Goal: Information Seeking & Learning: Learn about a topic

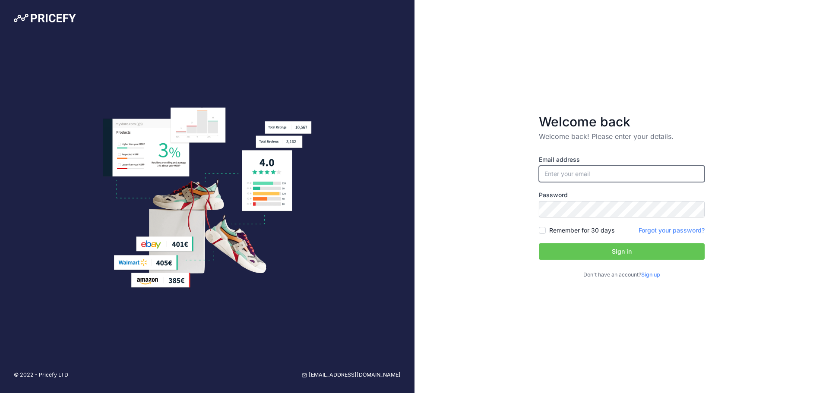
click at [611, 171] on input "email" at bounding box center [622, 174] width 166 height 16
paste input "[PERSON_NAME][EMAIL_ADDRESS][DOMAIN_NAME]"
type input "[PERSON_NAME][EMAIL_ADDRESS][DOMAIN_NAME]"
click at [594, 246] on button "Sign in" at bounding box center [622, 251] width 166 height 16
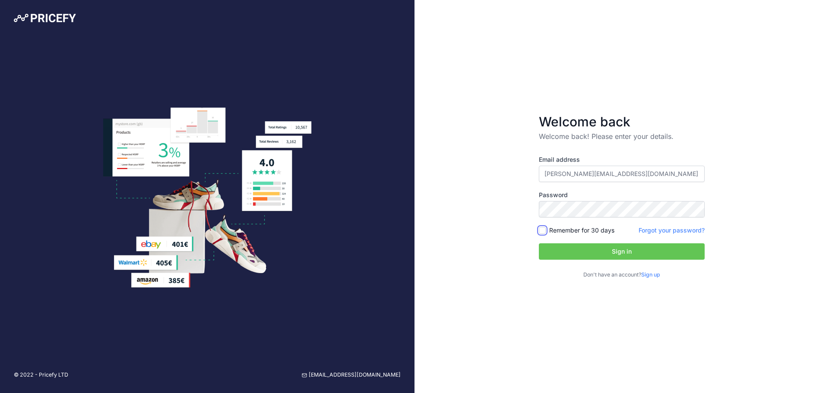
click at [540, 232] on input "Remember for 30 days" at bounding box center [542, 230] width 7 height 7
checkbox input "true"
click at [621, 252] on button "Sign in" at bounding box center [622, 251] width 166 height 16
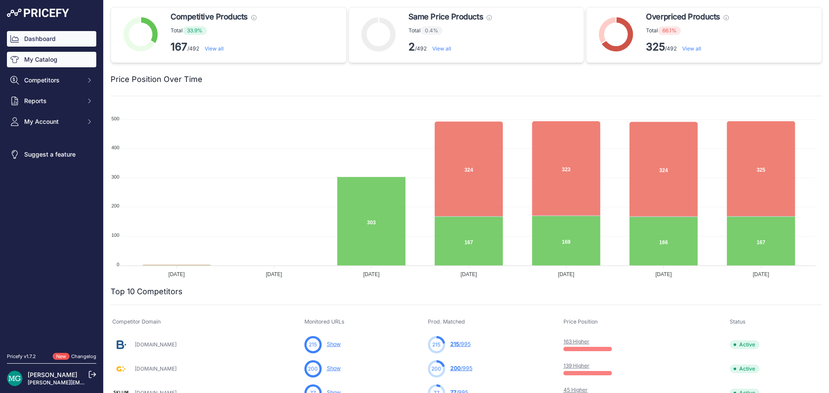
click at [38, 64] on link "My Catalog" at bounding box center [51, 60] width 89 height 16
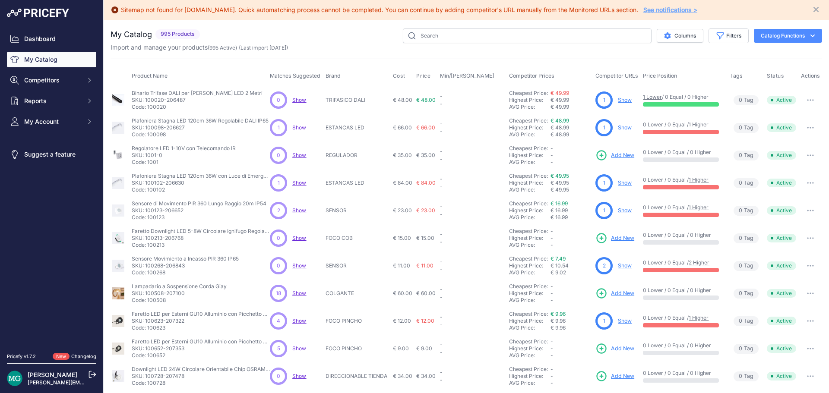
drag, startPoint x: 326, startPoint y: 73, endPoint x: 336, endPoint y: 75, distance: 9.8
click at [336, 75] on span "Brand" at bounding box center [333, 76] width 15 height 6
click at [342, 82] on th "Brand" at bounding box center [357, 76] width 67 height 20
click at [620, 268] on link "Show" at bounding box center [625, 265] width 14 height 6
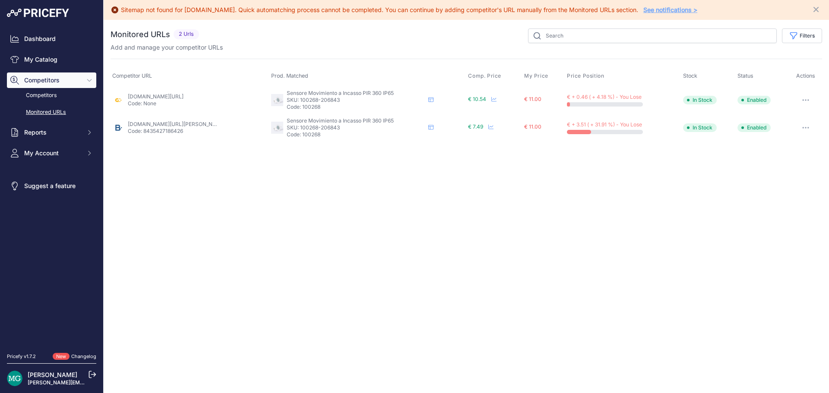
click at [151, 122] on link "barcelonaled.com/it/materiale-elettrico-e-accessori-di-montaggio/sensori-di-mov…" at bounding box center [177, 124] width 98 height 6
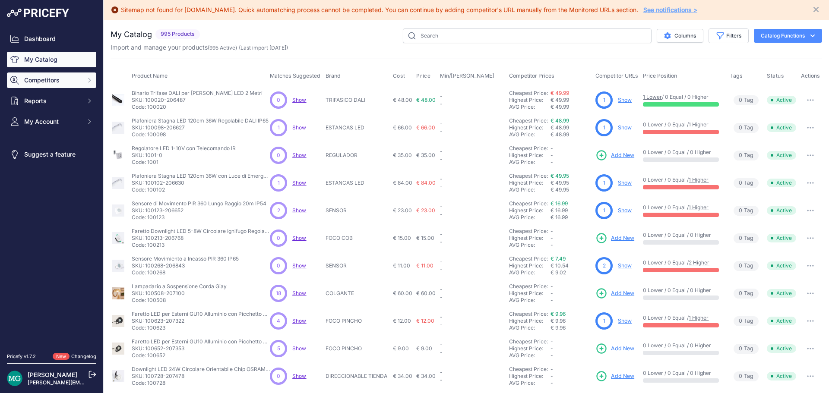
click at [61, 76] on span "Competitors" at bounding box center [52, 80] width 57 height 9
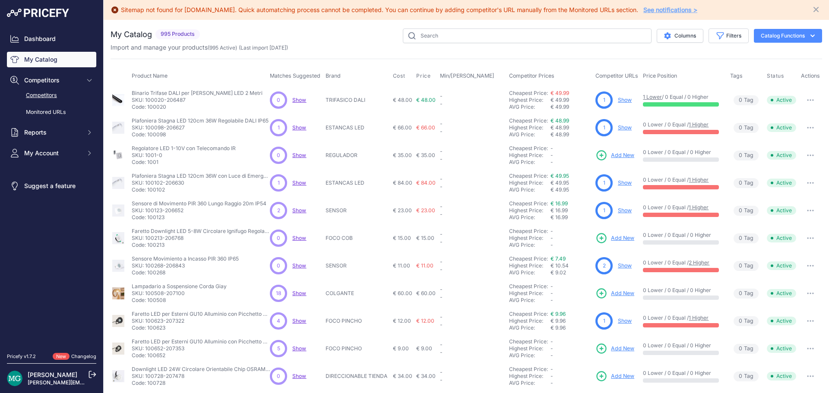
click at [55, 98] on link "Competitors" at bounding box center [51, 95] width 89 height 15
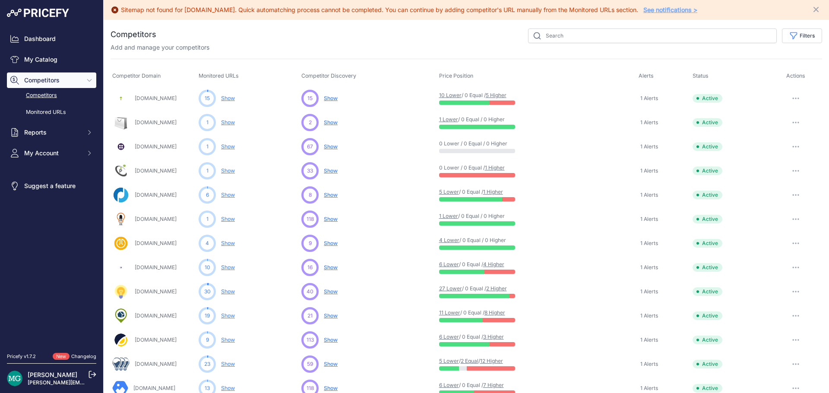
click at [327, 122] on span "Show" at bounding box center [331, 122] width 14 height 6
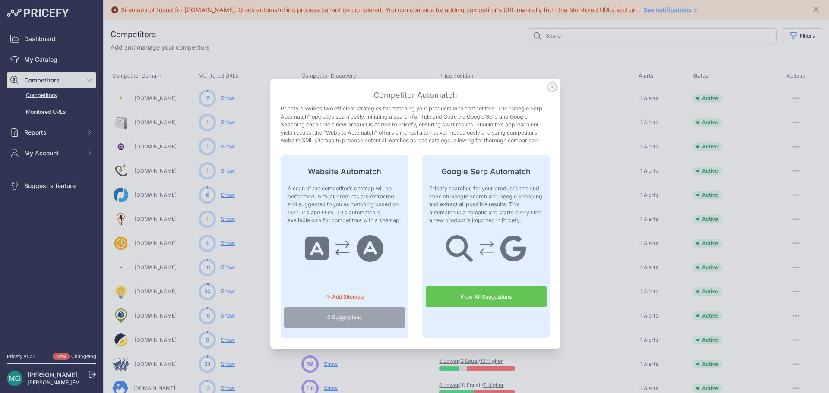
click at [497, 288] on link "View All Suggestions" at bounding box center [486, 297] width 121 height 21
click at [550, 86] on icon at bounding box center [552, 87] width 9 height 9
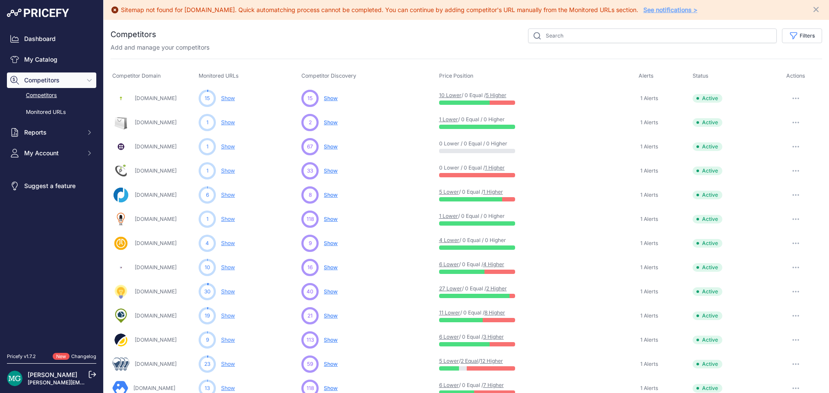
click at [335, 148] on span "Show" at bounding box center [331, 146] width 14 height 6
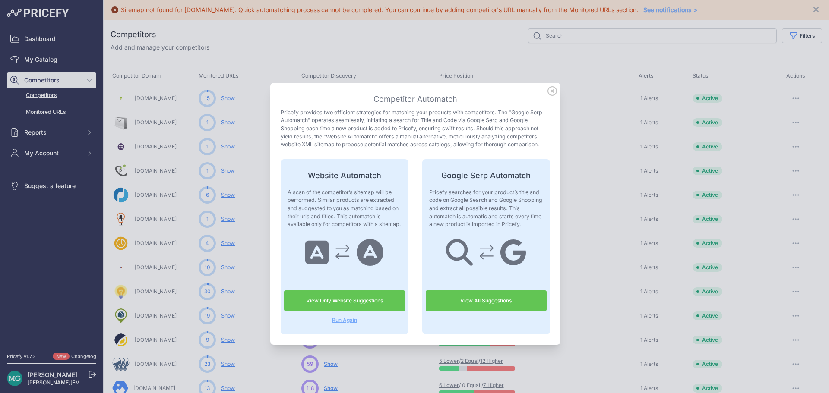
click at [551, 88] on icon at bounding box center [551, 90] width 9 height 9
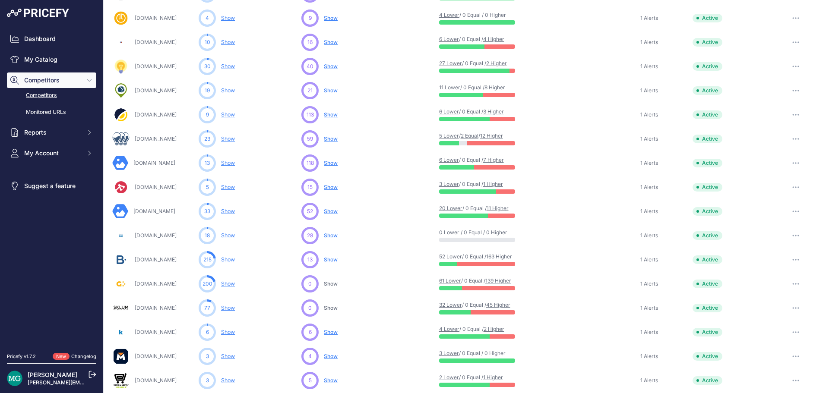
scroll to position [234, 0]
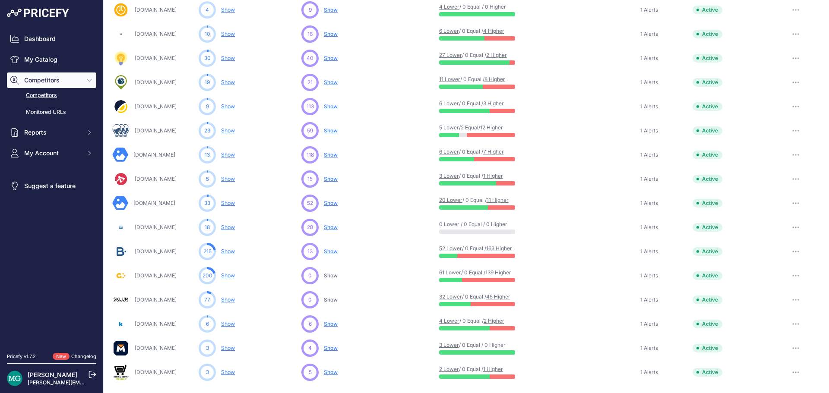
click at [332, 156] on span "Show" at bounding box center [331, 155] width 14 height 6
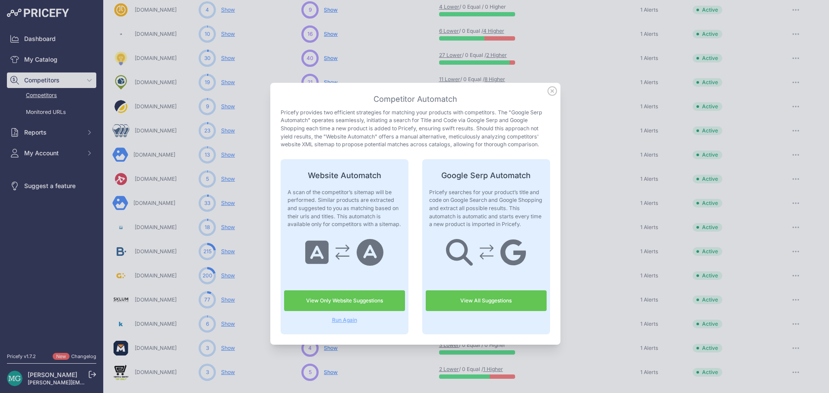
click at [449, 307] on link "View All Suggestions" at bounding box center [486, 301] width 121 height 21
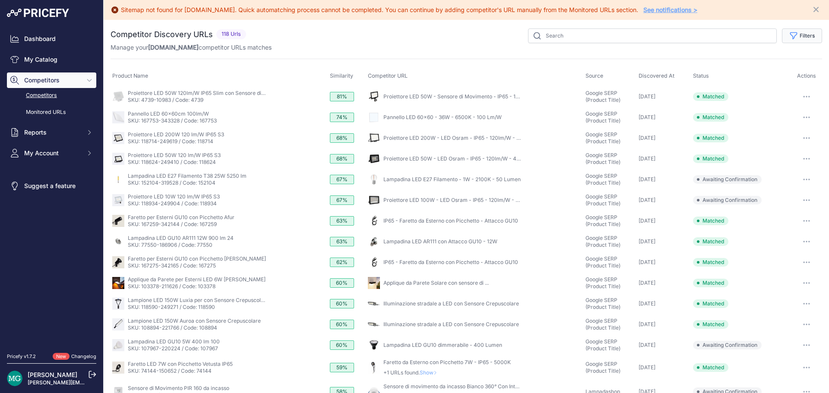
click at [795, 35] on button "Filters" at bounding box center [802, 35] width 40 height 15
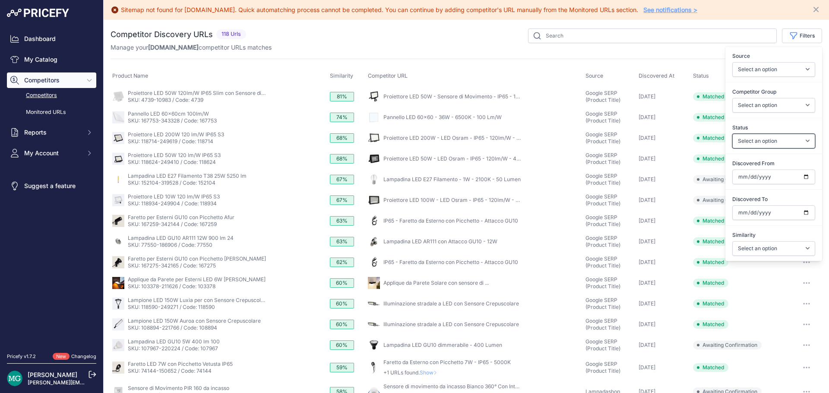
click at [760, 136] on select "Select an option Only Matched Only Not Matched" at bounding box center [773, 141] width 83 height 15
click at [789, 35] on icon "button" at bounding box center [793, 36] width 9 height 9
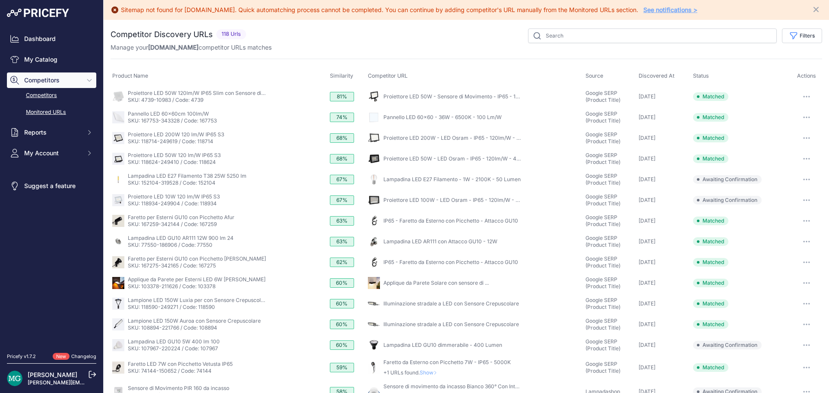
click at [46, 116] on link "Monitored URLs" at bounding box center [51, 112] width 89 height 15
click at [37, 62] on link "My Catalog" at bounding box center [51, 60] width 89 height 16
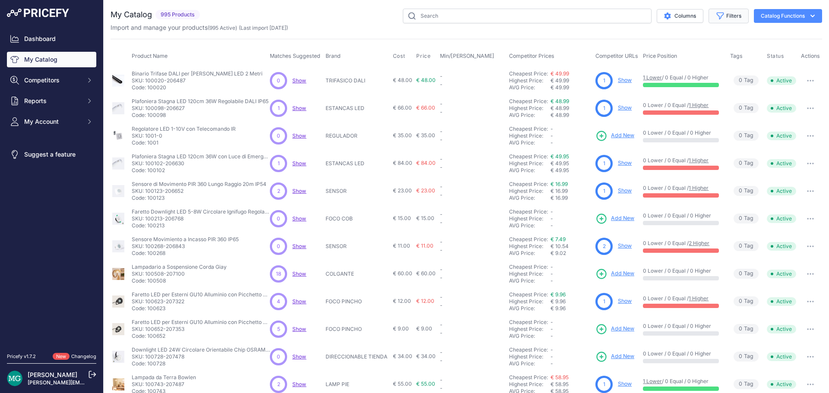
click at [726, 17] on button "Filters" at bounding box center [728, 16] width 40 height 15
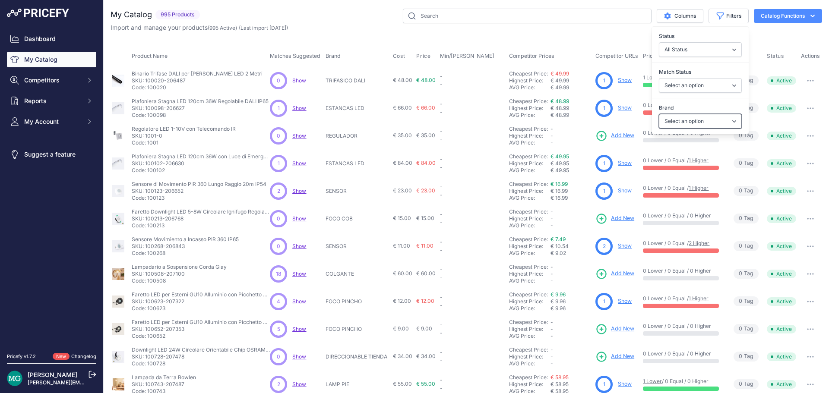
click at [691, 128] on select "Select an option 120x30 120X60 3M 60X30 60X60 ACCESORIO PANEL AERO ALIMENTACION…" at bounding box center [700, 121] width 83 height 15
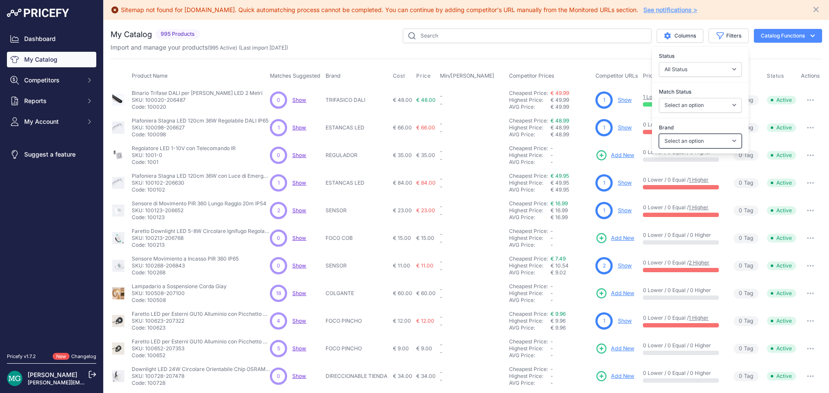
select select "120X60"
click at [659, 134] on select "Select an option 120x30 120X60 3M 60X30 60X60 ACCESORIO PANEL AERO ALIMENTACION…" at bounding box center [700, 141] width 83 height 15
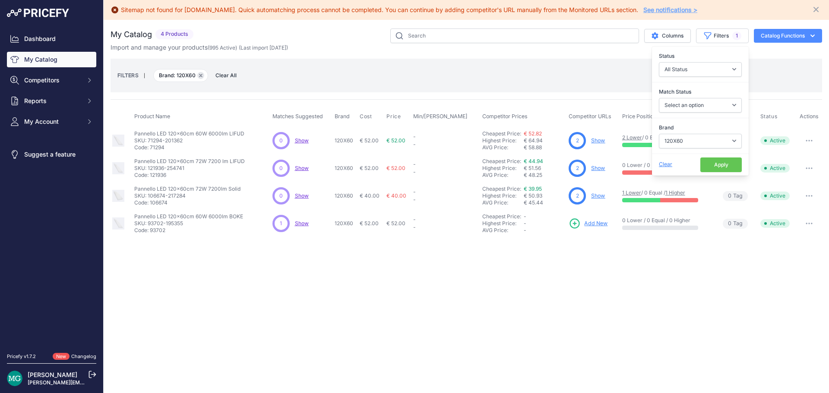
click at [202, 76] on button "Remove filter option" at bounding box center [200, 75] width 7 height 7
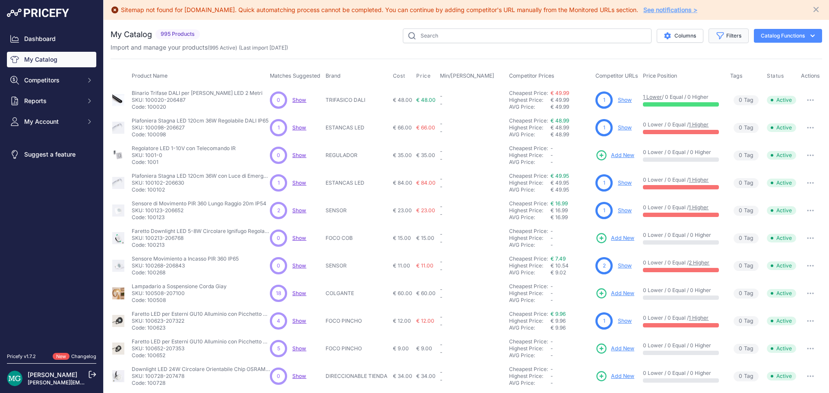
click at [728, 40] on button "Filters" at bounding box center [728, 35] width 40 height 15
click at [722, 67] on select "All Status Only Enabled Only Disabled" at bounding box center [700, 69] width 83 height 15
click at [721, 138] on select "Select an option 120x30 120X60 3M 60X30 60X60 ACCESORIO PANEL AERO ALIMENTACION…" at bounding box center [700, 141] width 83 height 15
select select "120x30"
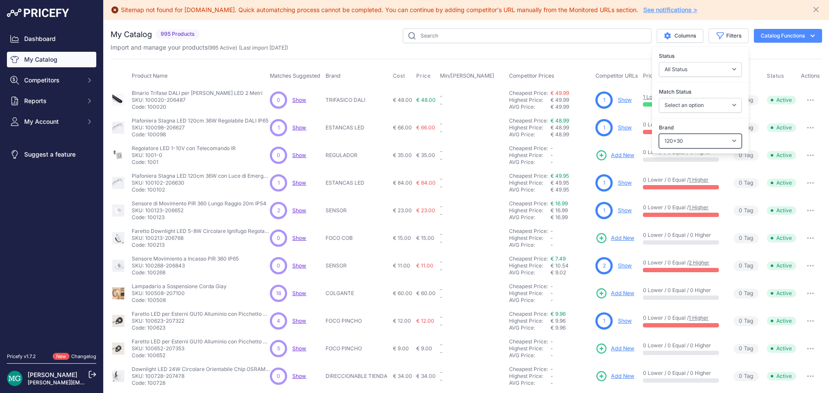
click at [659, 134] on select "Select an option 120x30 120X60 3M 60X30 60X60 ACCESORIO PANEL AERO ALIMENTACION…" at bounding box center [700, 141] width 83 height 15
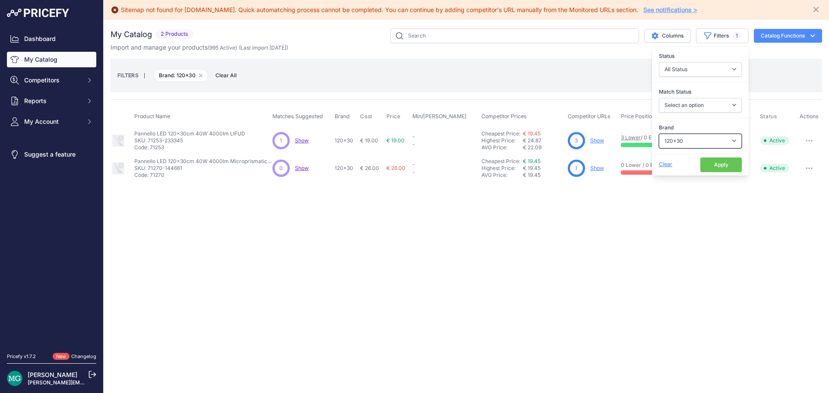
click at [681, 142] on select "Select an option 120x30 120X60 3M 60X30 60X60 ACCESORIO PANEL AERO ALIMENTACION…" at bounding box center [700, 141] width 83 height 15
select select "MIBOXER"
click at [659, 134] on select "Select an option 120x30 120X60 3M 60X30 60X60 ACCESORIO PANEL AERO ALIMENTACION…" at bounding box center [700, 141] width 83 height 15
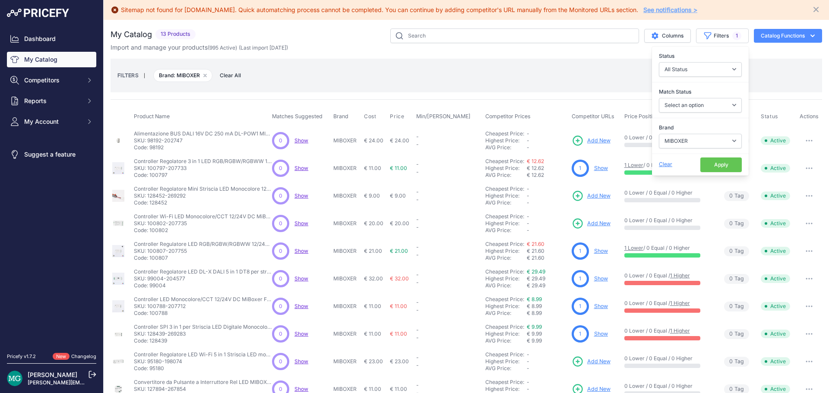
click at [587, 47] on div "Import and manage your products ( 995 Active ) (Last import 3 Days ago)" at bounding box center [466, 47] width 711 height 9
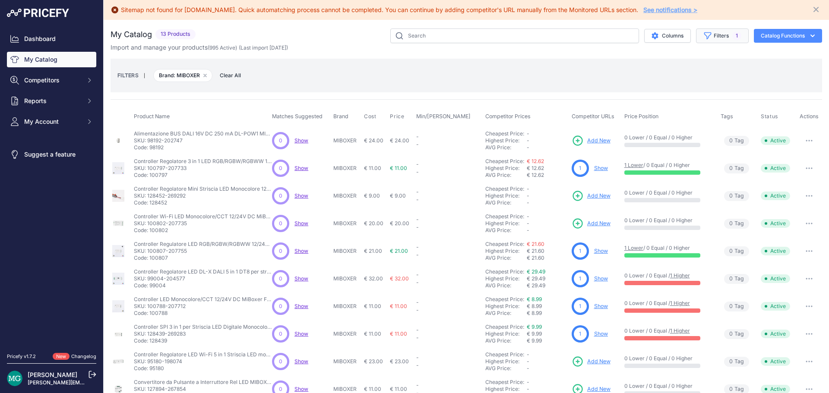
click at [696, 35] on button "Filters 1" at bounding box center [722, 35] width 53 height 15
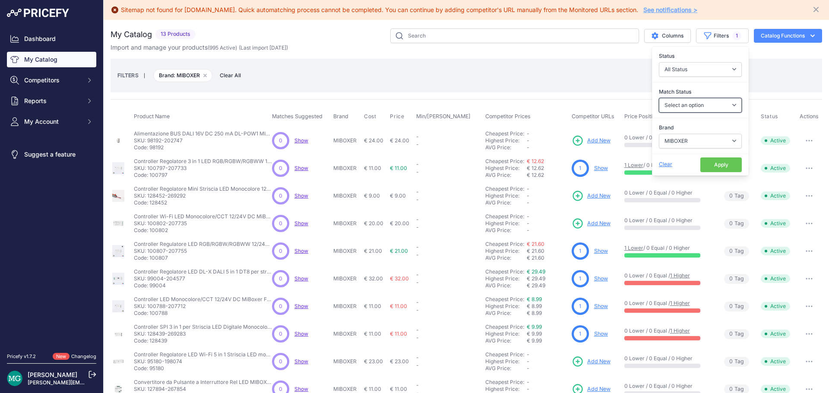
click at [697, 110] on select "Select an option Matched Unmatched" at bounding box center [700, 105] width 83 height 15
click at [690, 145] on select "Select an option 120x30 120X60 3M 60X30 60X60 ACCESORIO PANEL AERO ALIMENTACION…" at bounding box center [700, 141] width 83 height 15
click at [698, 109] on select "Select an option Matched Unmatched" at bounding box center [700, 105] width 83 height 15
select select "0"
click at [659, 98] on select "Select an option Matched Unmatched" at bounding box center [700, 105] width 83 height 15
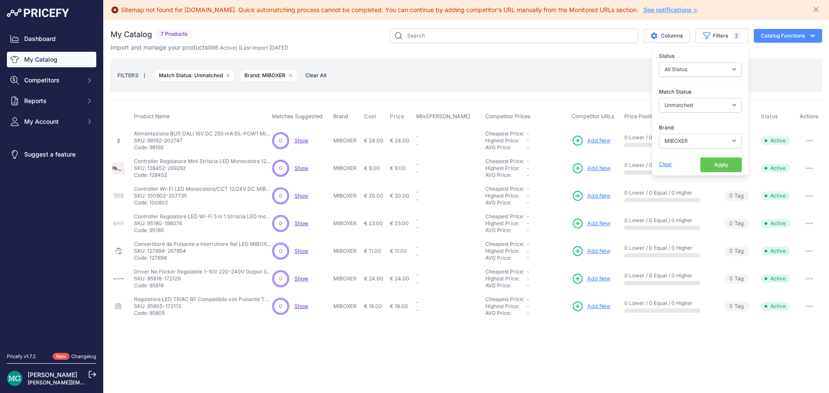
click at [667, 161] on div "Clear" at bounding box center [679, 165] width 41 height 8
click at [670, 164] on span "Clear" at bounding box center [665, 164] width 13 height 6
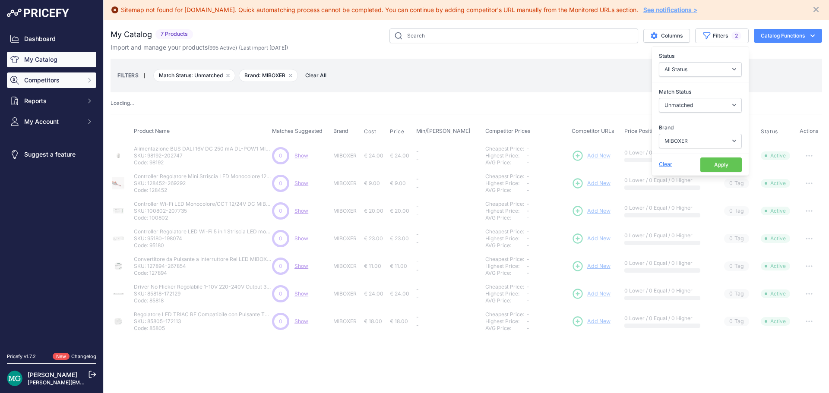
select select
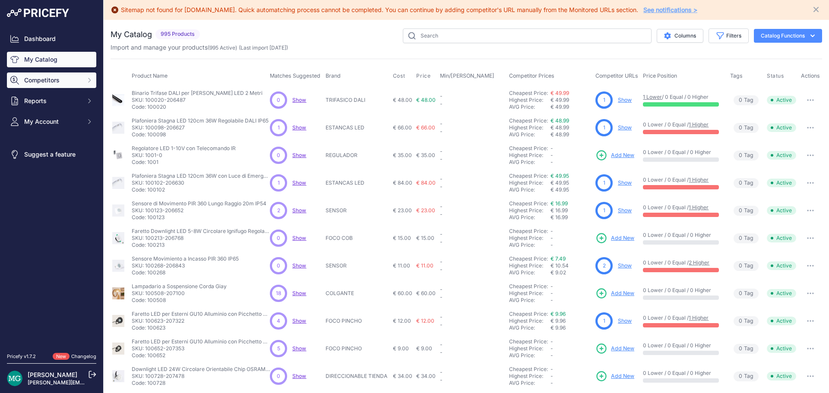
click at [67, 82] on span "Competitors" at bounding box center [52, 80] width 57 height 9
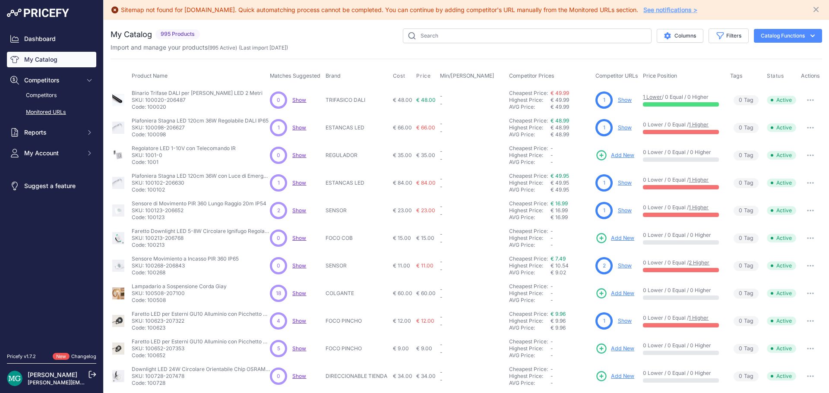
click at [56, 115] on link "Monitored URLs" at bounding box center [51, 112] width 89 height 15
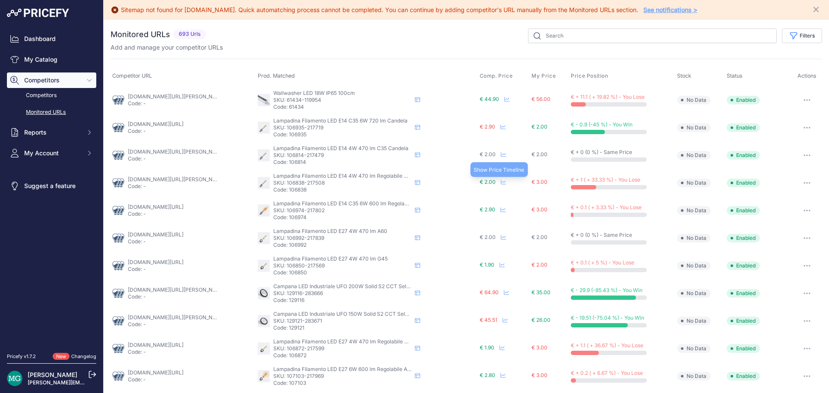
click at [501, 183] on icon at bounding box center [503, 182] width 5 height 5
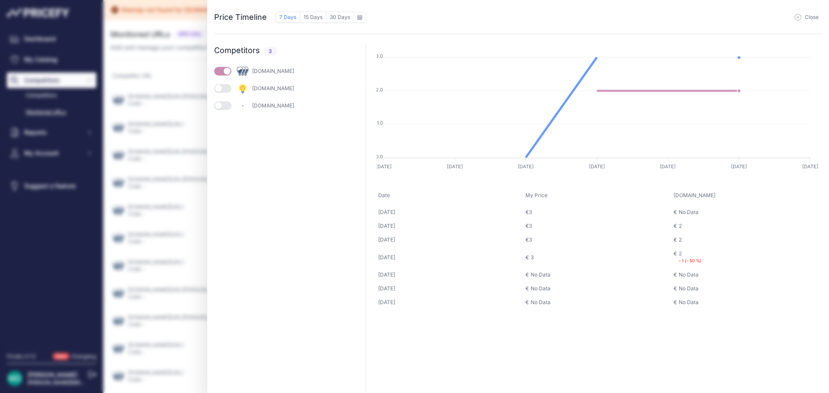
click at [152, 185] on div "Price Timeline 7 Days 15 Days 30 Days to September 2025 Sun" at bounding box center [414, 196] width 829 height 393
click at [806, 20] on span "Close" at bounding box center [812, 17] width 14 height 7
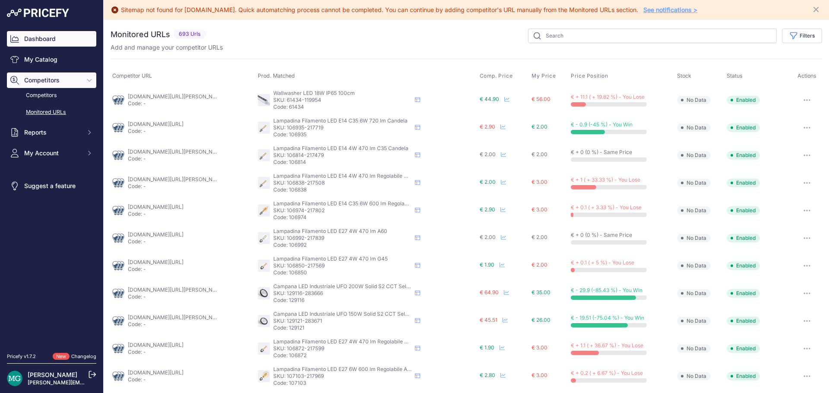
click at [43, 38] on link "Dashboard" at bounding box center [51, 39] width 89 height 16
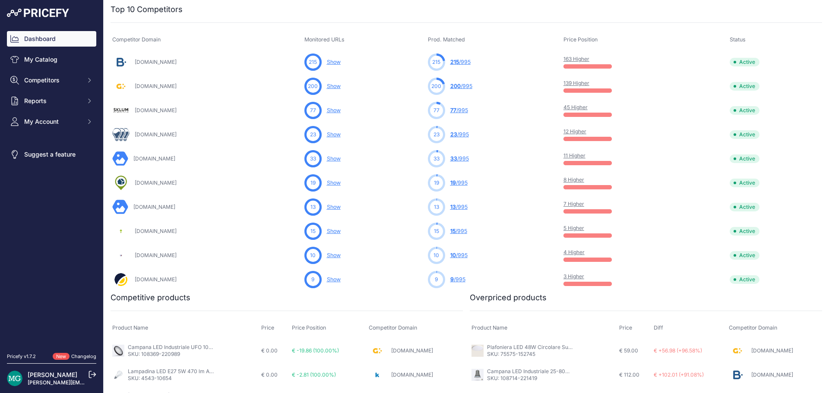
scroll to position [259, 0]
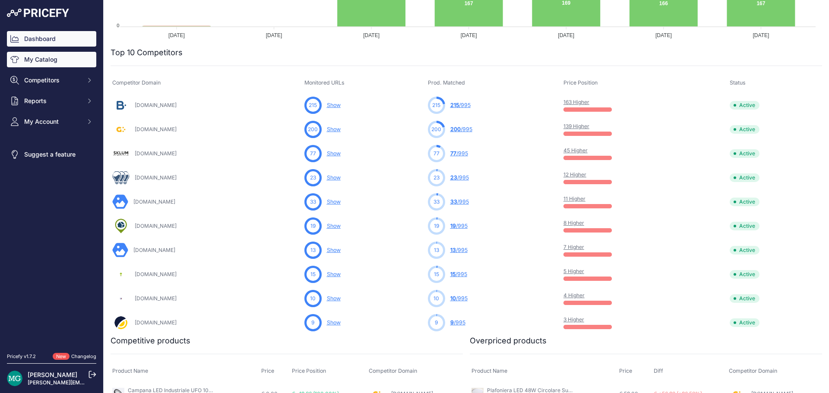
click at [32, 64] on link "My Catalog" at bounding box center [51, 60] width 89 height 16
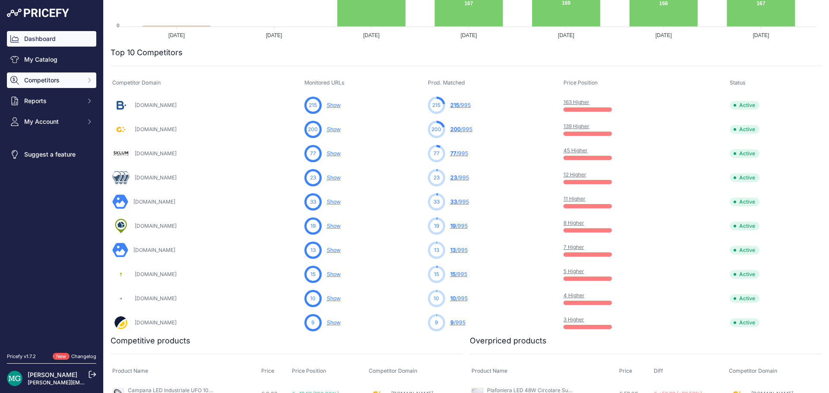
click at [53, 81] on span "Competitors" at bounding box center [52, 80] width 57 height 9
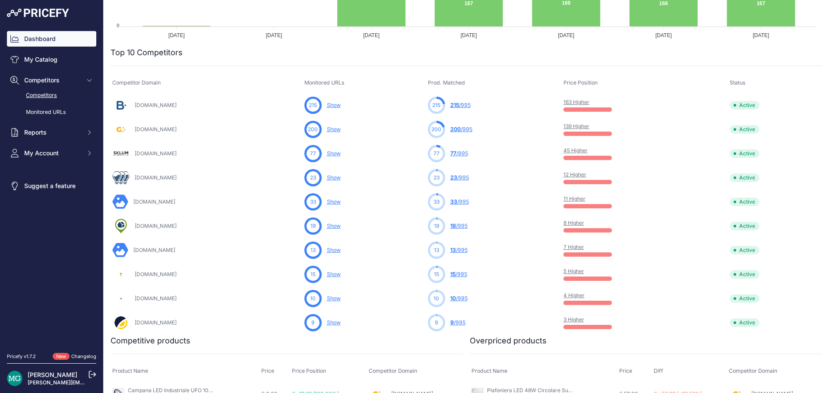
click at [51, 96] on link "Competitors" at bounding box center [51, 95] width 89 height 15
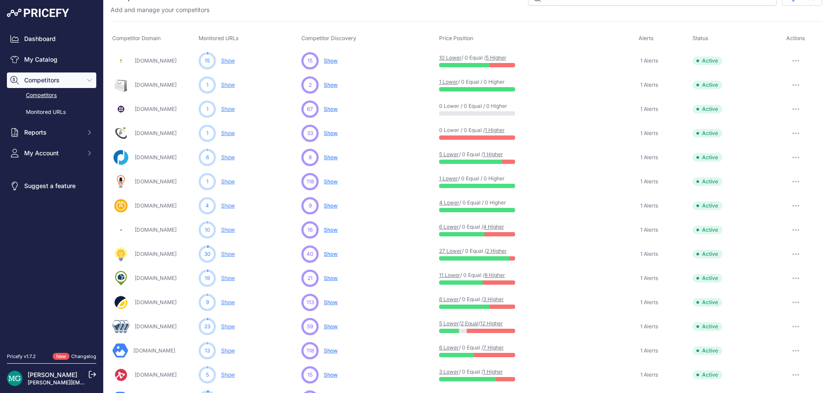
scroll to position [18, 0]
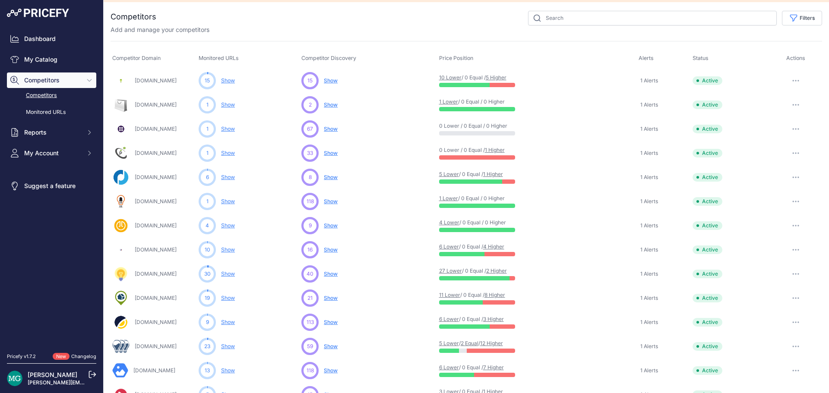
click at [227, 130] on link "Show" at bounding box center [228, 129] width 14 height 6
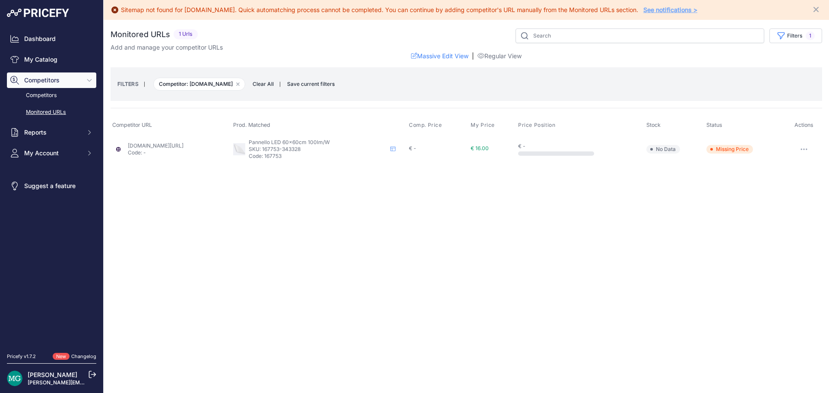
click at [183, 144] on link "[DOMAIN_NAME][URL]" at bounding box center [156, 145] width 56 height 6
click at [46, 95] on link "Competitors" at bounding box center [51, 95] width 89 height 15
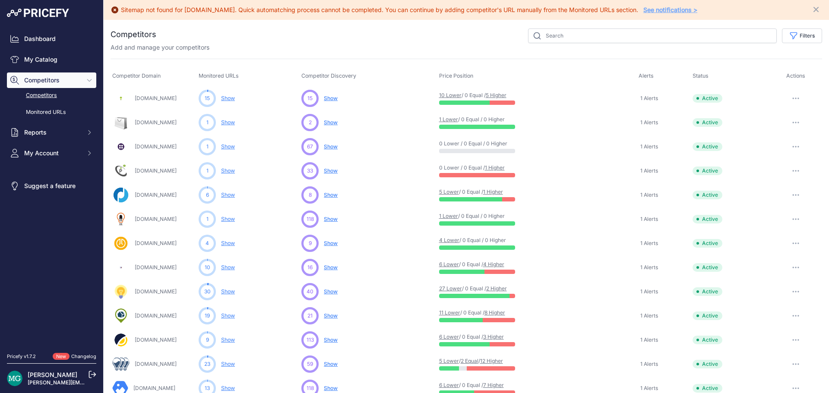
click at [41, 97] on link "Competitors" at bounding box center [51, 95] width 89 height 15
